Goal: Task Accomplishment & Management: Complete application form

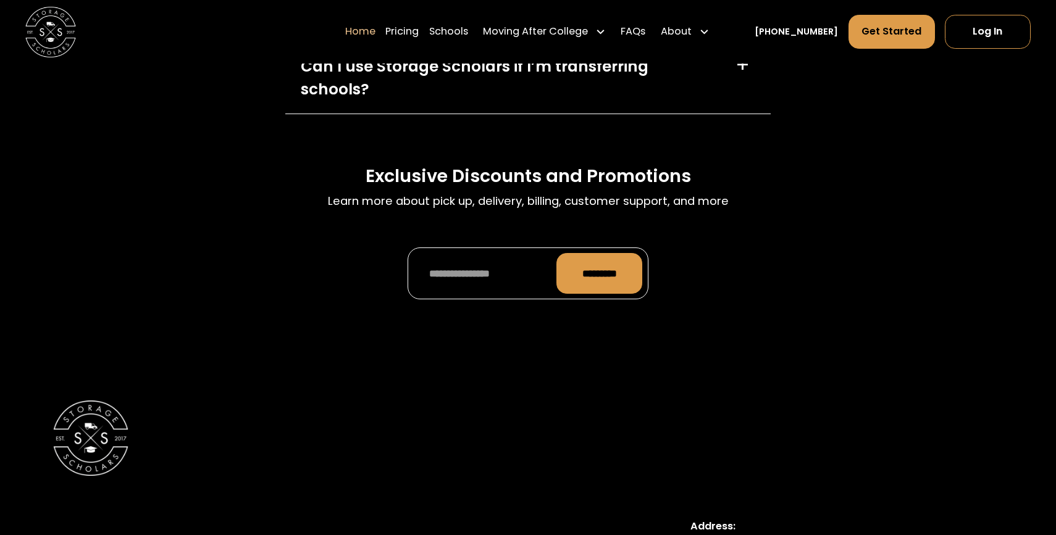
scroll to position [4308, 0]
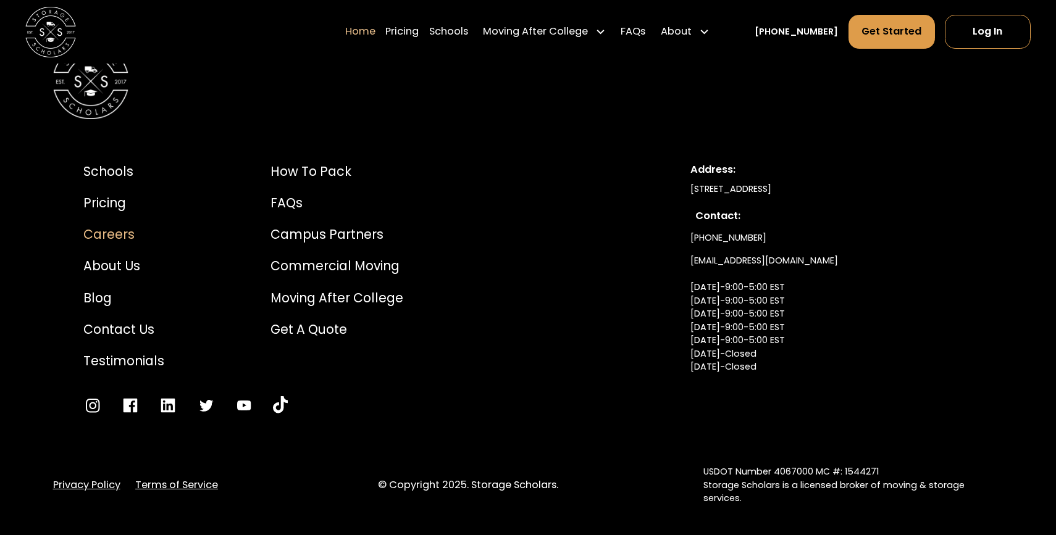
click at [89, 225] on div "Careers" at bounding box center [123, 234] width 81 height 19
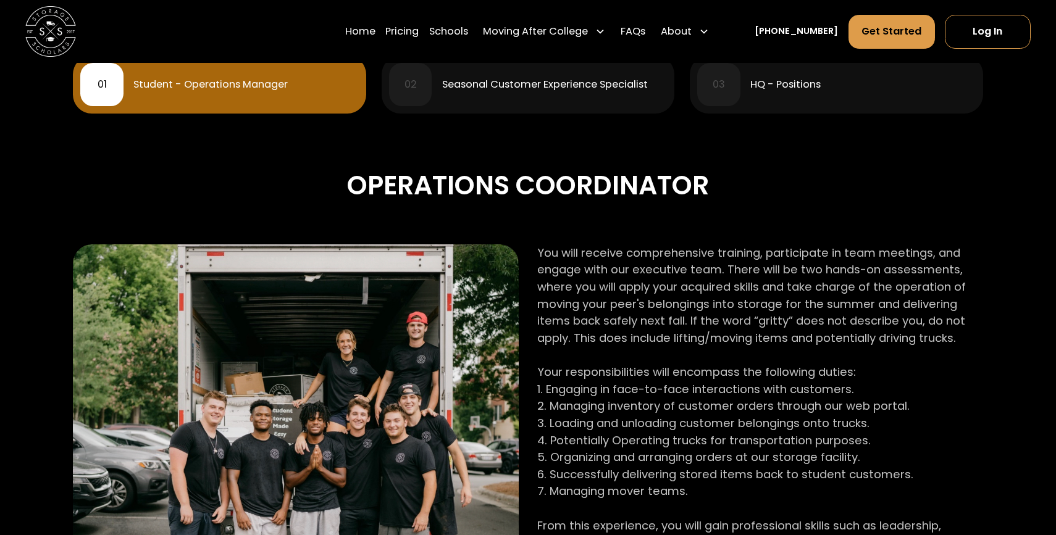
scroll to position [568, 0]
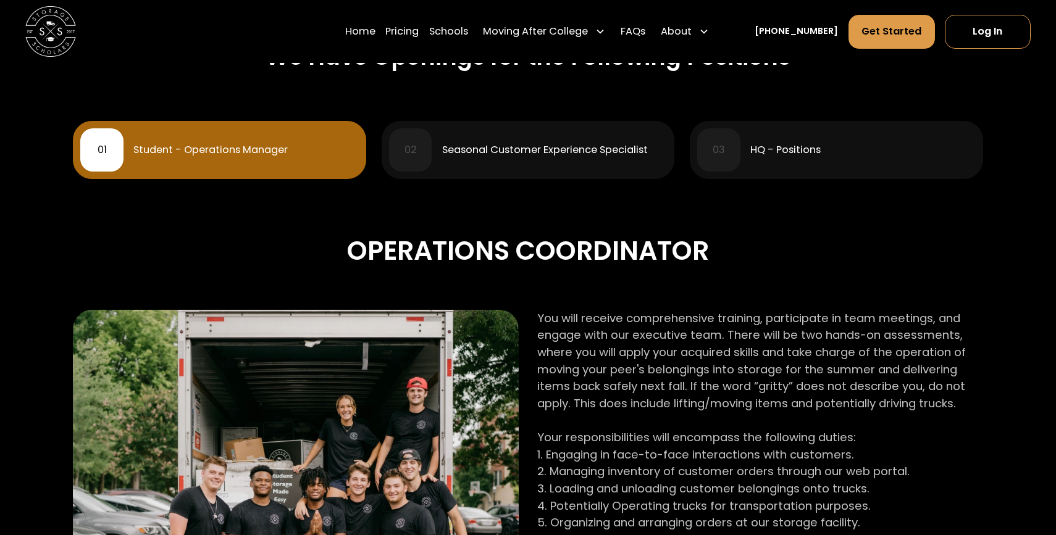
click at [800, 148] on div "HQ - Positions" at bounding box center [785, 150] width 70 height 10
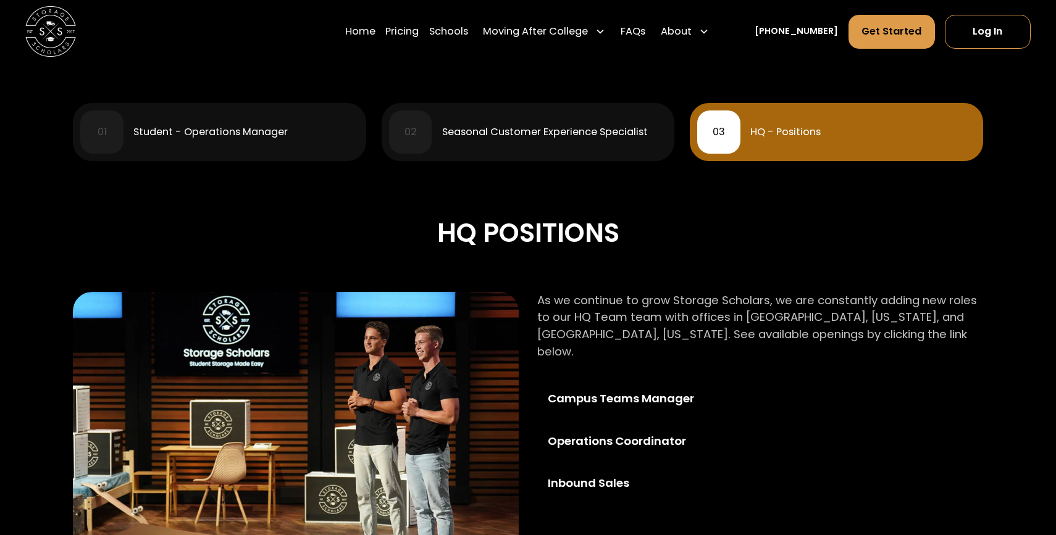
scroll to position [509, 0]
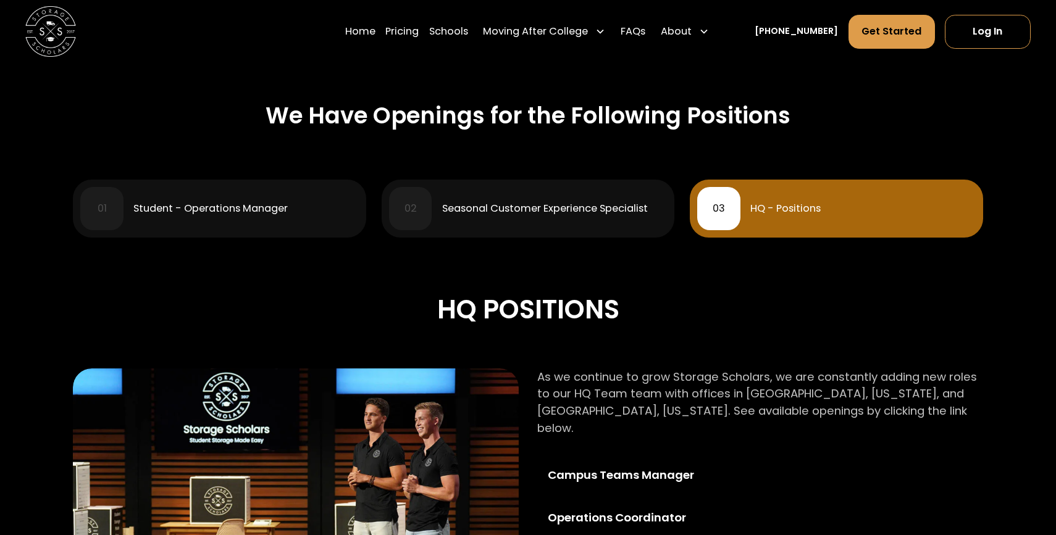
click at [291, 209] on div "Student - Operations Manager" at bounding box center [245, 209] width 225 height 10
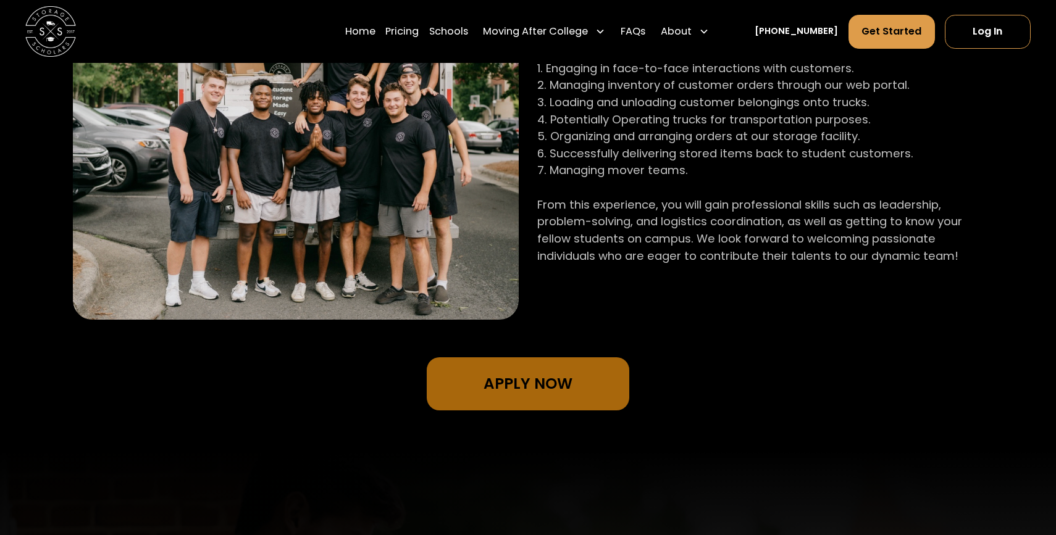
scroll to position [990, 0]
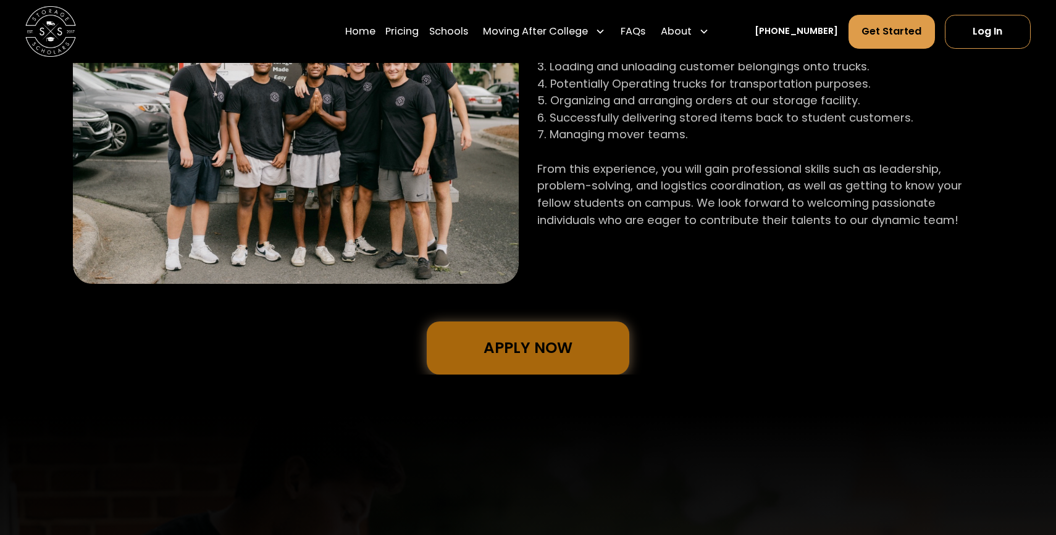
click at [495, 366] on link "Apply Now" at bounding box center [528, 348] width 203 height 53
